Goal: Task Accomplishment & Management: Use online tool/utility

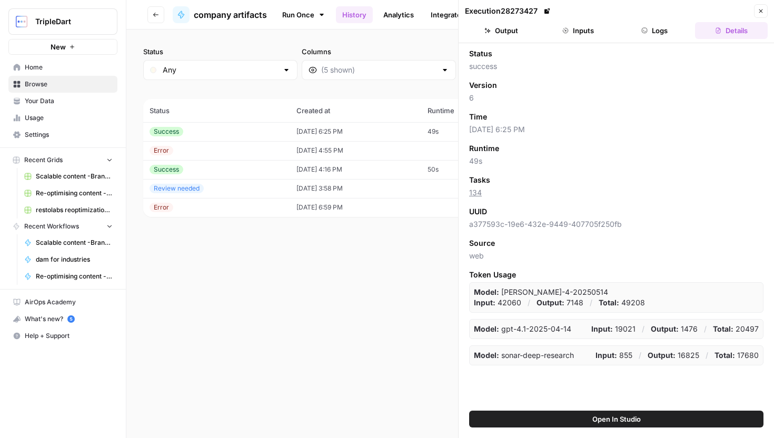
click at [761, 11] on icon "button" at bounding box center [760, 11] width 6 height 6
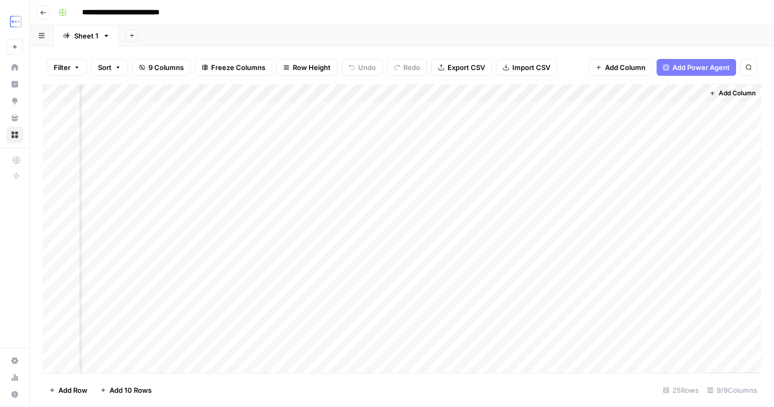
scroll to position [194, 308]
click at [553, 292] on div "Add Column" at bounding box center [402, 228] width 718 height 288
click at [596, 292] on div "Add Column" at bounding box center [402, 228] width 718 height 288
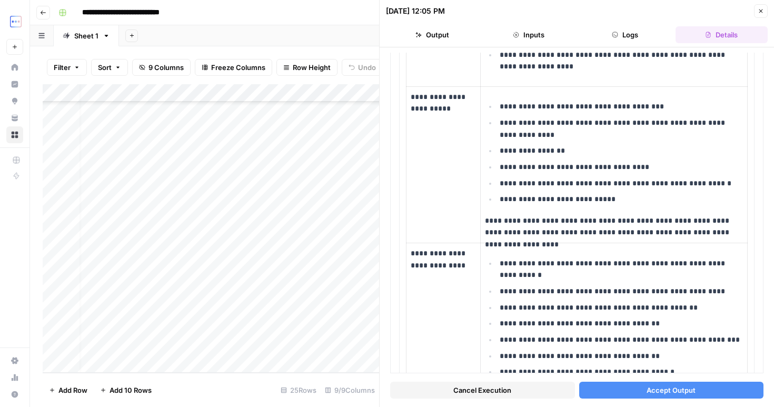
scroll to position [194, 0]
click at [760, 7] on button "Close" at bounding box center [761, 11] width 14 height 14
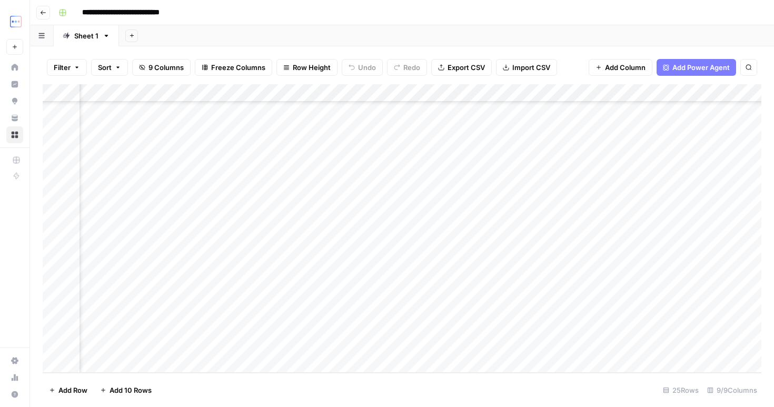
scroll to position [194, 0]
click at [207, 289] on div "Add Column" at bounding box center [402, 228] width 718 height 288
click at [327, 287] on div "Add Column" at bounding box center [402, 228] width 718 height 288
click at [437, 286] on div "Add Column" at bounding box center [402, 228] width 718 height 288
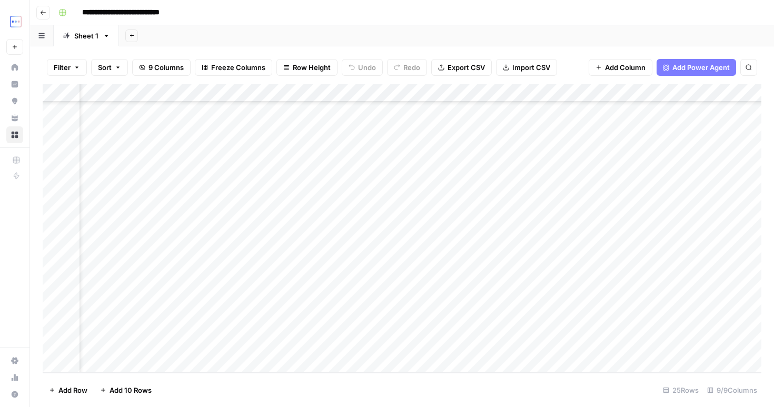
scroll to position [194, 47]
click at [519, 291] on div "Add Column" at bounding box center [402, 228] width 718 height 288
click at [635, 308] on div "Add Column" at bounding box center [402, 228] width 718 height 288
click at [635, 282] on div "Add Column" at bounding box center [402, 228] width 718 height 288
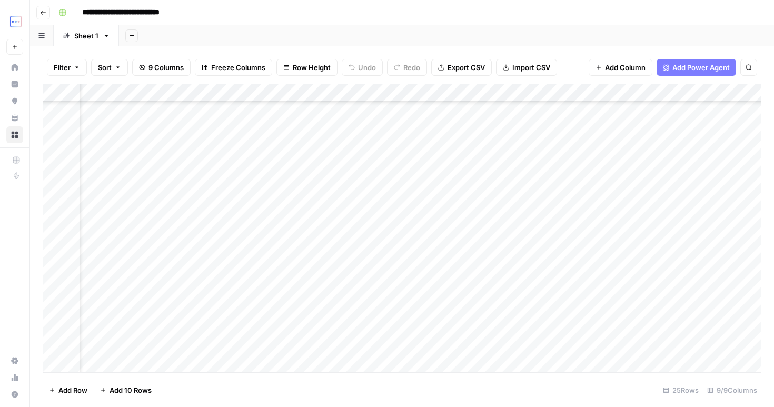
click at [635, 282] on div "Add Column" at bounding box center [402, 228] width 718 height 288
click at [569, 299] on div "Add Column" at bounding box center [402, 228] width 718 height 288
click at [616, 297] on div "Add Column" at bounding box center [402, 228] width 718 height 288
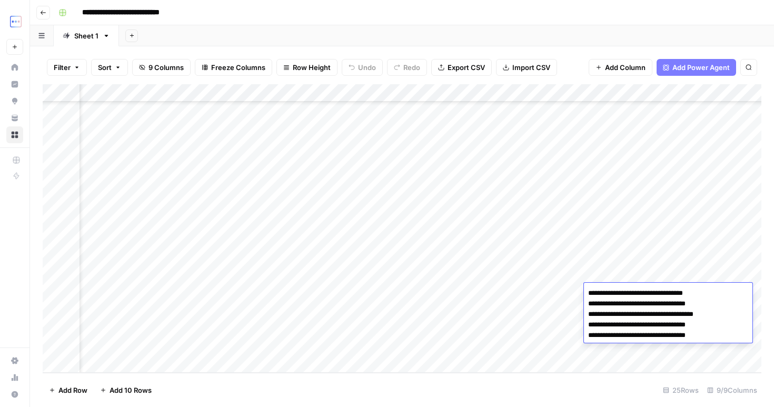
click at [548, 296] on div "Add Column" at bounding box center [402, 228] width 718 height 288
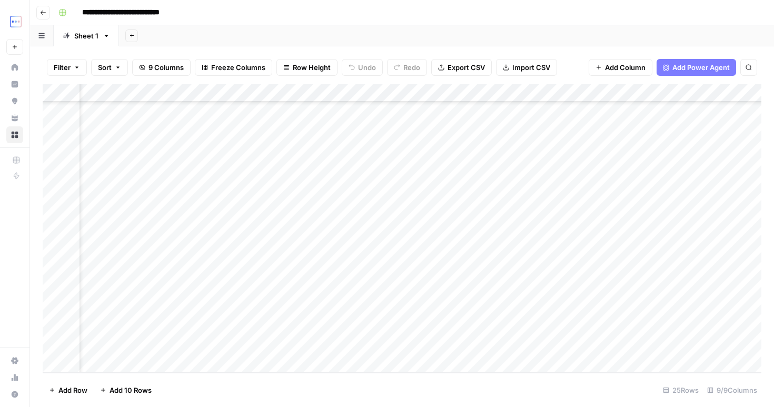
click at [548, 296] on div "Add Column" at bounding box center [402, 228] width 718 height 288
click at [617, 314] on div "Add Column" at bounding box center [402, 228] width 718 height 288
click at [563, 291] on div "Add Column" at bounding box center [402, 228] width 718 height 288
click at [545, 314] on div "Add Column" at bounding box center [402, 228] width 718 height 288
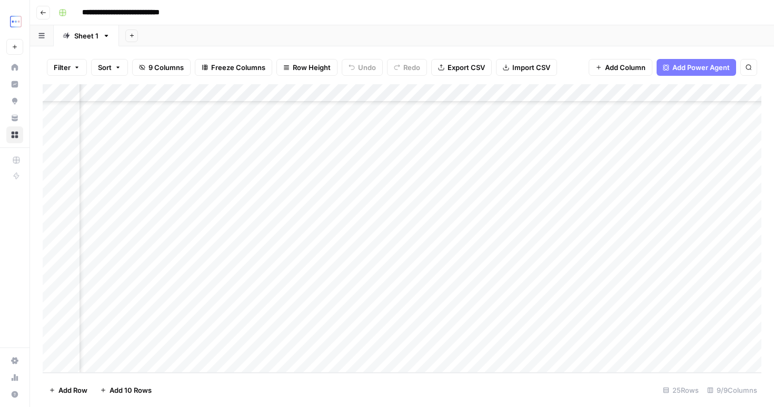
scroll to position [194, 190]
click at [653, 298] on div "Add Column" at bounding box center [402, 228] width 718 height 288
click at [718, 292] on div "Add Column" at bounding box center [402, 228] width 718 height 288
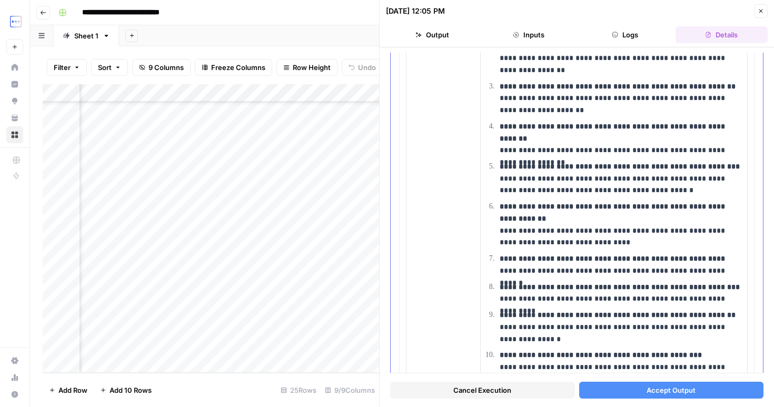
scroll to position [2065, 0]
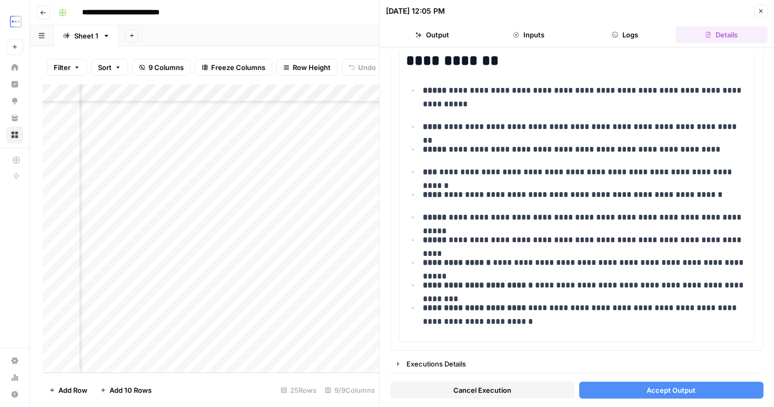
click at [625, 391] on button "Accept Output" at bounding box center [671, 390] width 185 height 17
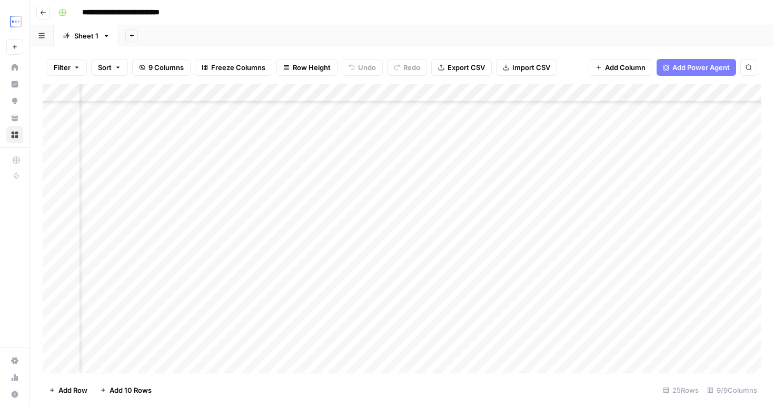
scroll to position [194, 190]
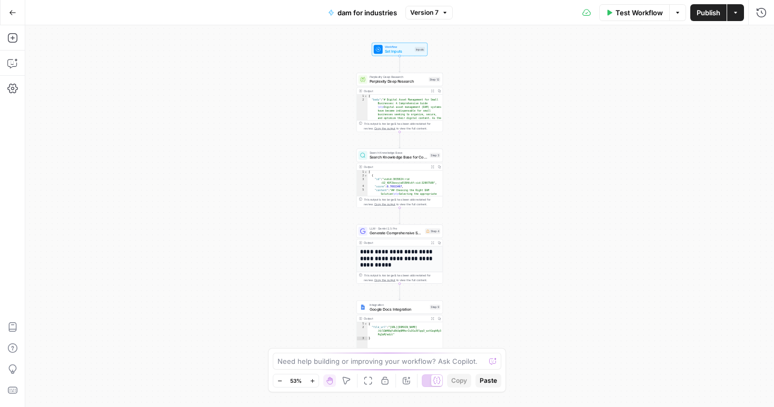
click at [667, 4] on button "Test Workflow" at bounding box center [634, 12] width 71 height 17
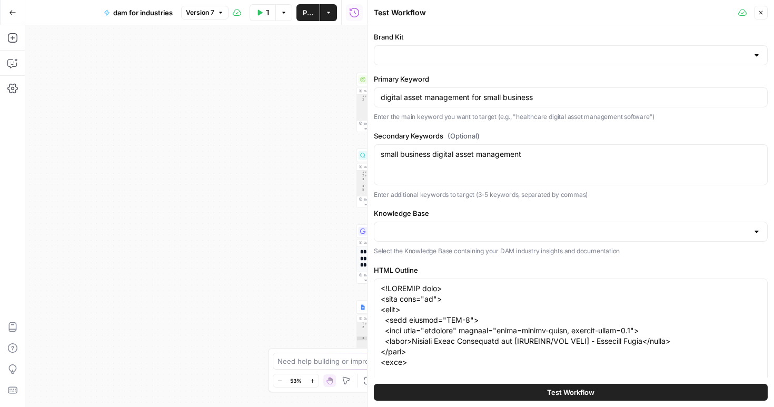
click at [542, 63] on div at bounding box center [571, 55] width 394 height 20
type input "BrandLife"
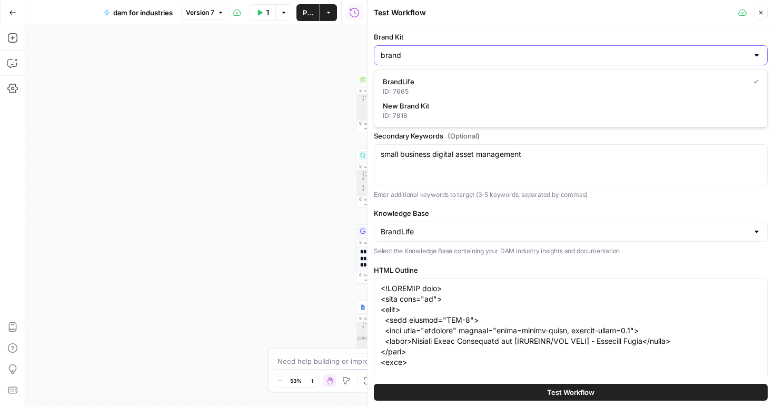
type input "brand"
click at [374, 384] on button "Test Workflow" at bounding box center [571, 392] width 394 height 17
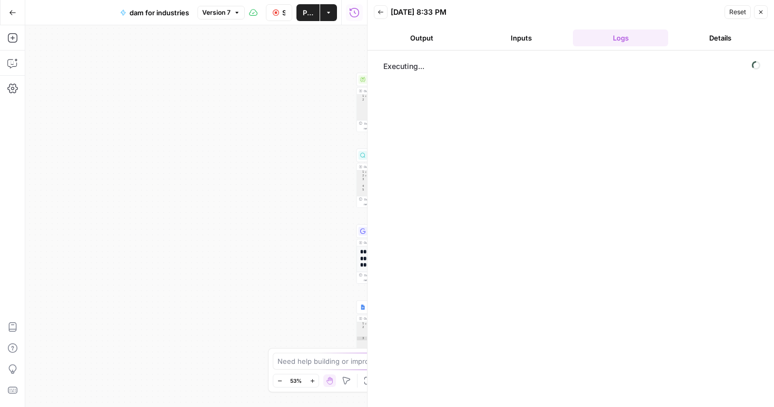
click at [282, 17] on button "Stop Run" at bounding box center [279, 12] width 26 height 17
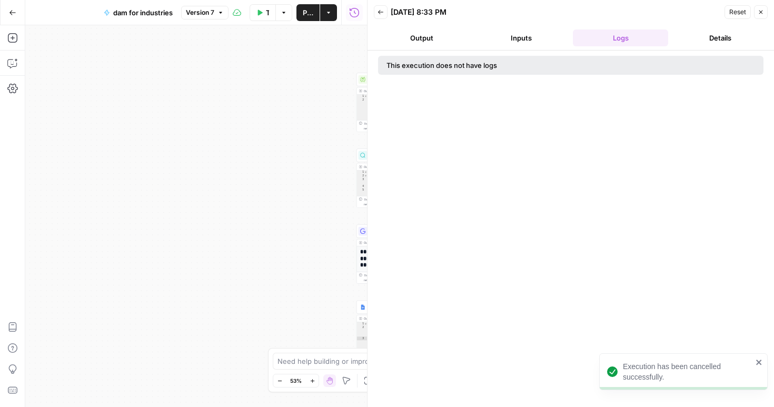
click at [739, 14] on span "Reset" at bounding box center [737, 11] width 17 height 9
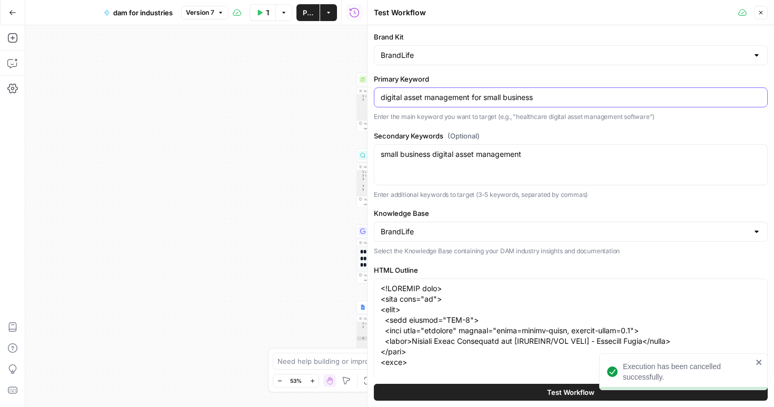
click at [526, 97] on input "digital asset management for small business" at bounding box center [571, 97] width 380 height 11
paste input "nonprofit"
type input "digital asset management for nonprofits"
click at [522, 164] on div "small business digital asset management small business digital asset management" at bounding box center [571, 164] width 394 height 41
drag, startPoint x: 543, startPoint y: 156, endPoint x: 334, endPoint y: 158, distance: 209.0
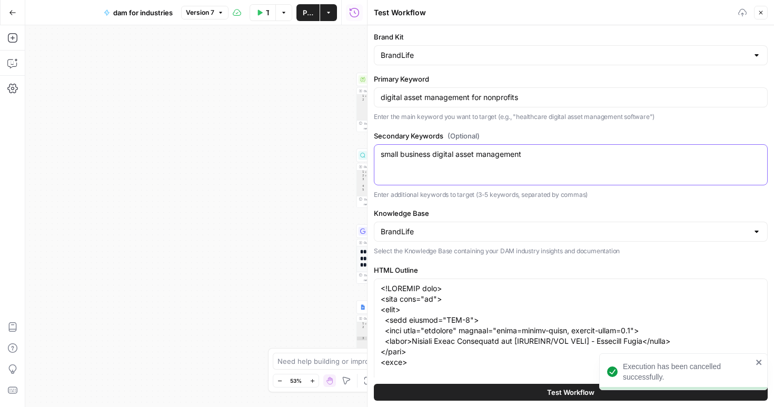
click at [334, 158] on body "Execution has been cancelled successfully. TripleDart New Home Insights Opportu…" at bounding box center [387, 203] width 774 height 407
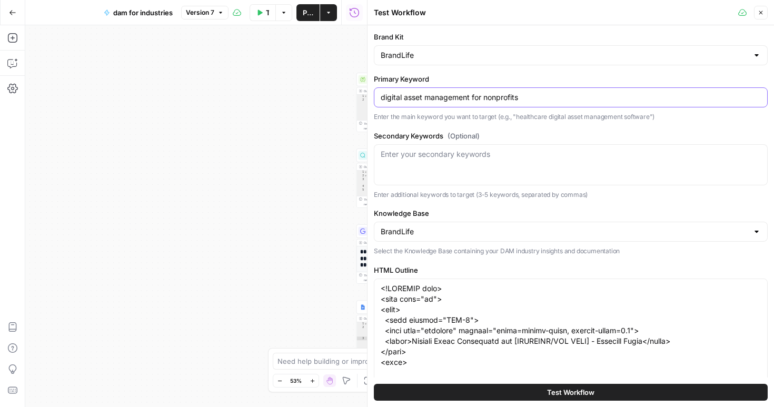
click at [544, 100] on input "digital asset management for nonprofits" at bounding box center [571, 97] width 380 height 11
click at [437, 168] on div "Enter your secondary keywords" at bounding box center [571, 164] width 394 height 41
paste textarea "digital asset management software for nonprofits digital asset management softw…"
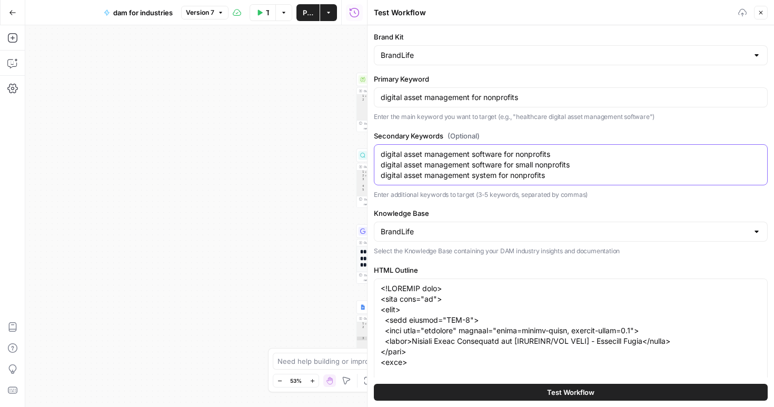
type textarea "digital asset management software for nonprofits digital asset management softw…"
click at [520, 392] on button "Test Workflow" at bounding box center [571, 392] width 394 height 17
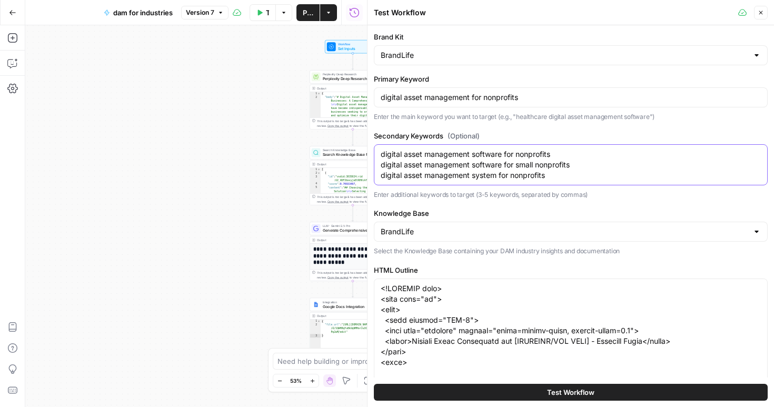
click at [530, 163] on textarea "digital asset management software for nonprofits digital asset management softw…" at bounding box center [571, 165] width 380 height 32
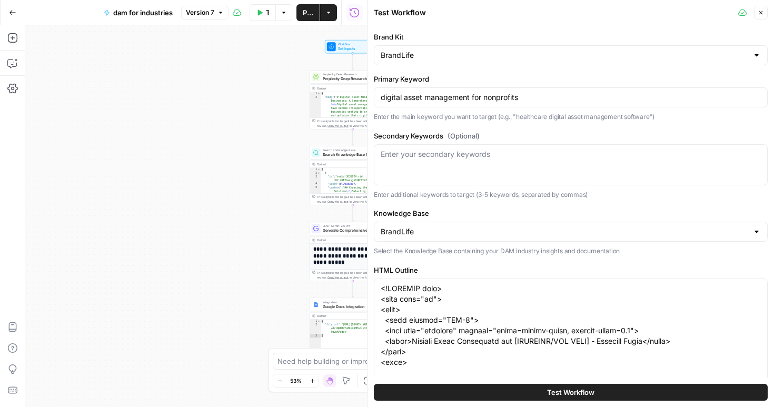
click at [765, 11] on button "Close" at bounding box center [761, 13] width 14 height 14
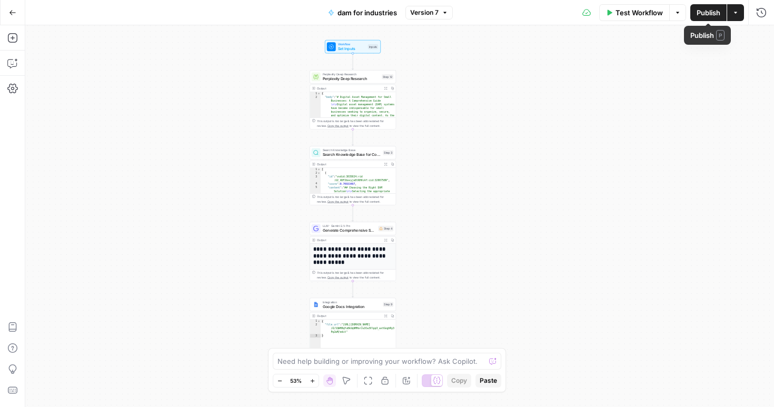
click at [735, 6] on button "Actions" at bounding box center [735, 12] width 17 height 17
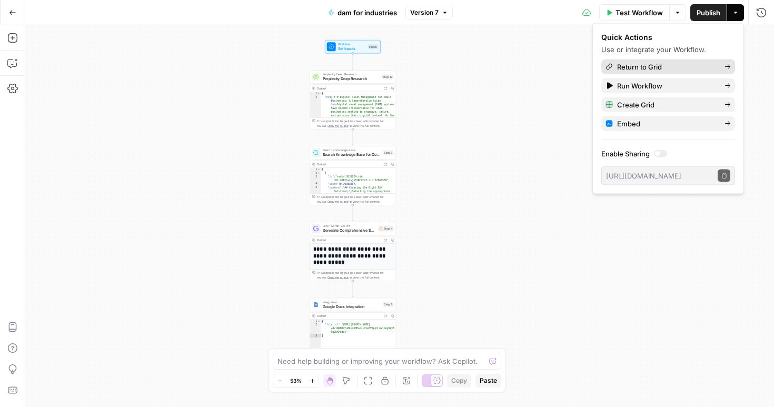
click at [669, 65] on span "Return to Grid" at bounding box center [666, 67] width 99 height 11
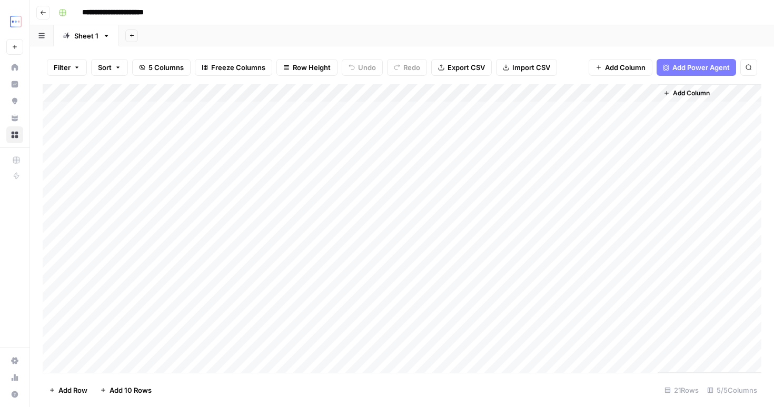
scroll to position [122, 0]
click at [323, 362] on div "Add Column" at bounding box center [402, 228] width 718 height 288
click at [334, 345] on div "Add Column" at bounding box center [402, 228] width 718 height 288
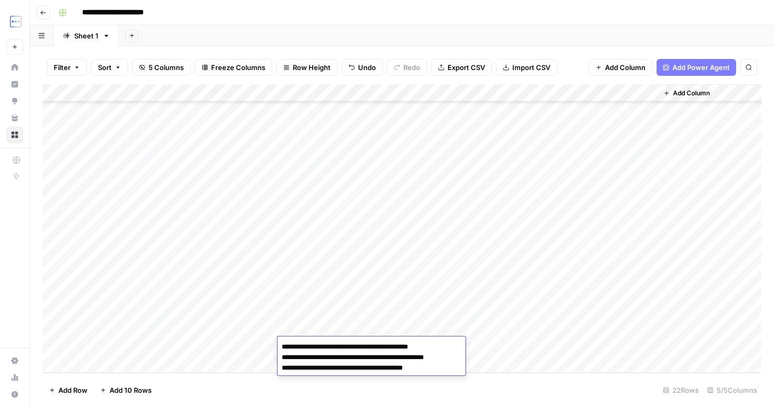
click at [239, 342] on div "Add Column" at bounding box center [402, 228] width 718 height 288
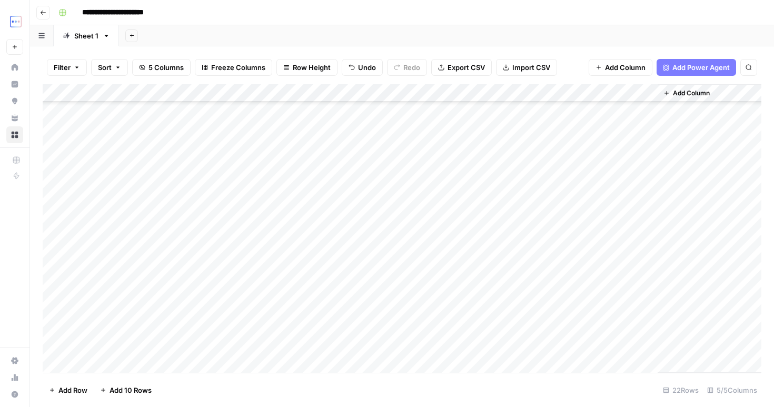
scroll to position [106, 0]
click at [252, 295] on div "Add Column" at bounding box center [402, 228] width 718 height 288
click at [248, 278] on div "Add Column" at bounding box center [402, 228] width 718 height 288
click at [252, 222] on div "Add Column" at bounding box center [402, 228] width 718 height 288
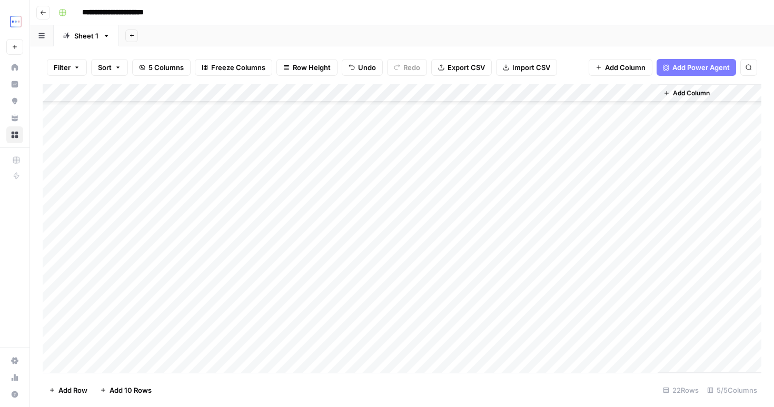
click at [314, 215] on div "Add Column" at bounding box center [402, 228] width 718 height 288
click at [595, 215] on div "Add Column" at bounding box center [402, 228] width 718 height 288
click at [649, 211] on div "Add Column" at bounding box center [402, 228] width 718 height 288
click at [336, 212] on div "Add Column" at bounding box center [402, 228] width 718 height 288
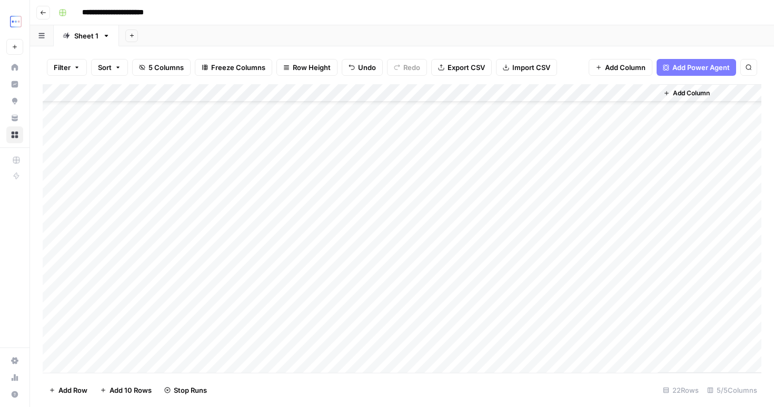
click at [354, 269] on div "Add Column" at bounding box center [402, 228] width 718 height 288
click at [647, 248] on div "Add Column" at bounding box center [402, 228] width 718 height 288
click at [653, 264] on div "Add Column" at bounding box center [402, 228] width 718 height 288
click at [645, 266] on div "Add Column" at bounding box center [402, 228] width 718 height 288
